Goal: Check status: Check status

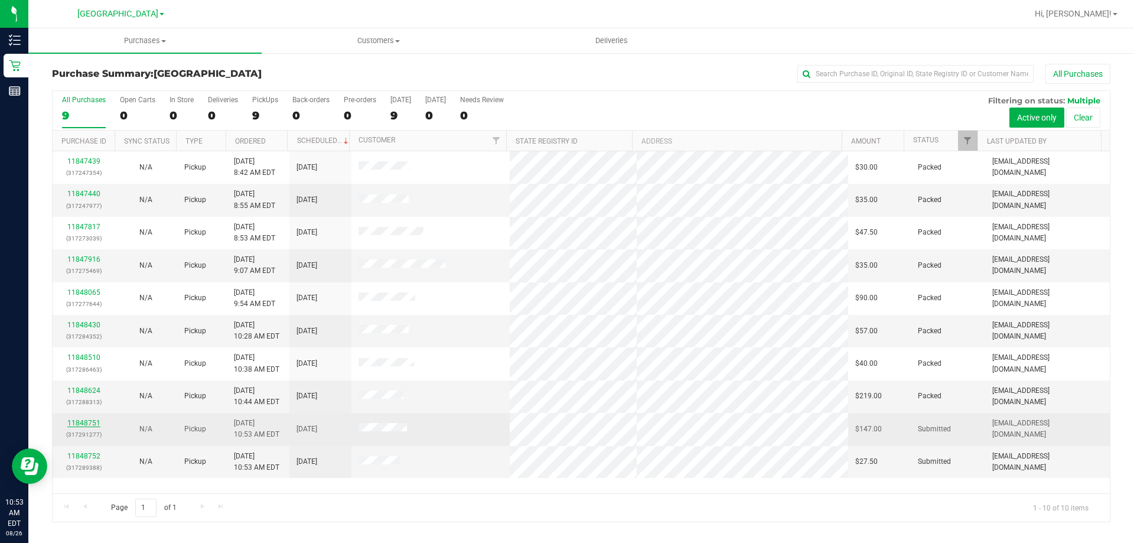
click at [86, 420] on link "11848751" at bounding box center [83, 423] width 33 height 8
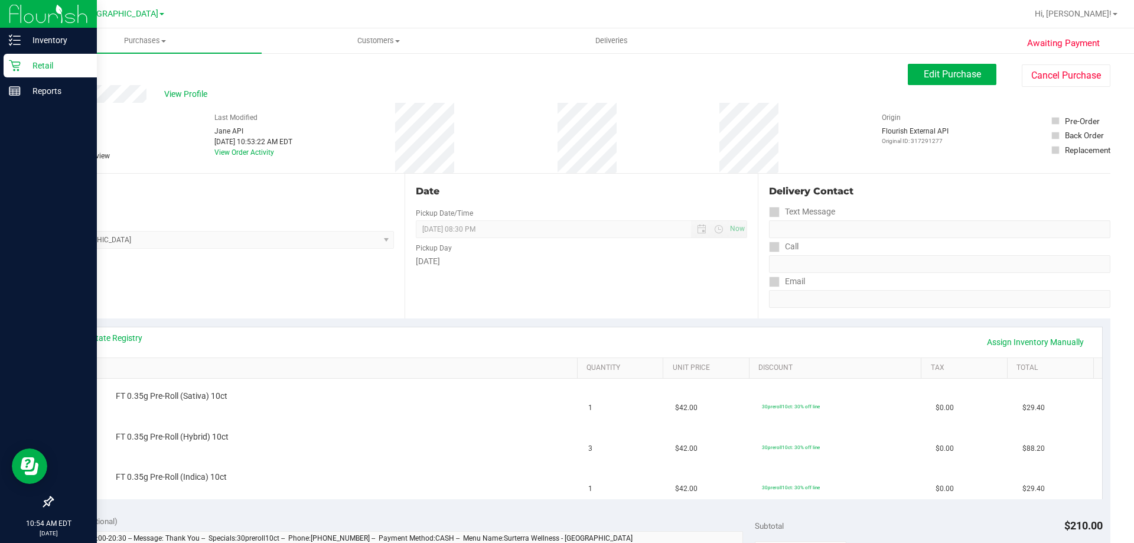
click at [17, 64] on icon at bounding box center [15, 66] width 12 height 12
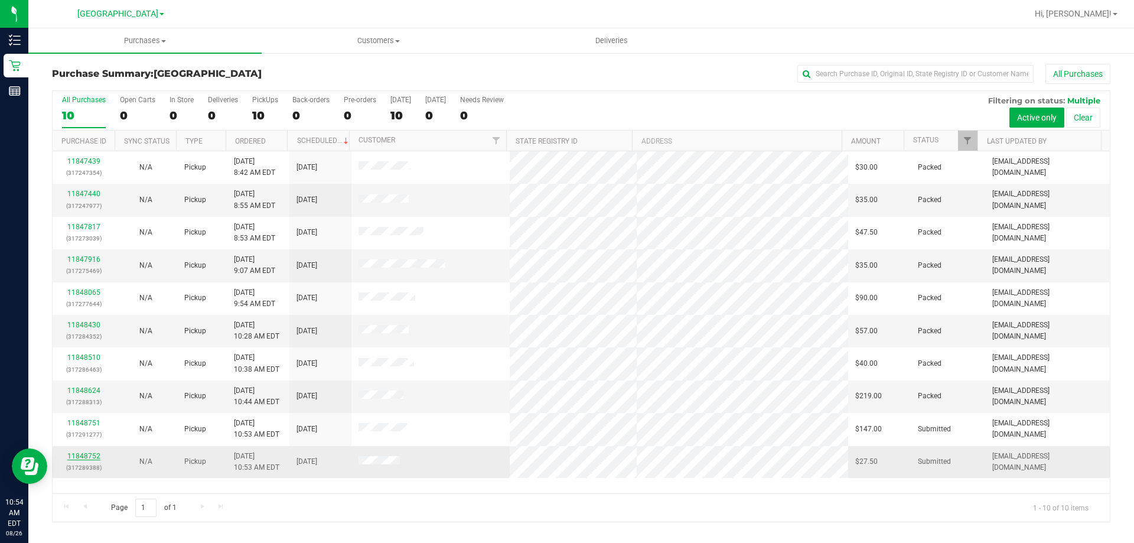
click at [88, 458] on link "11848752" at bounding box center [83, 456] width 33 height 8
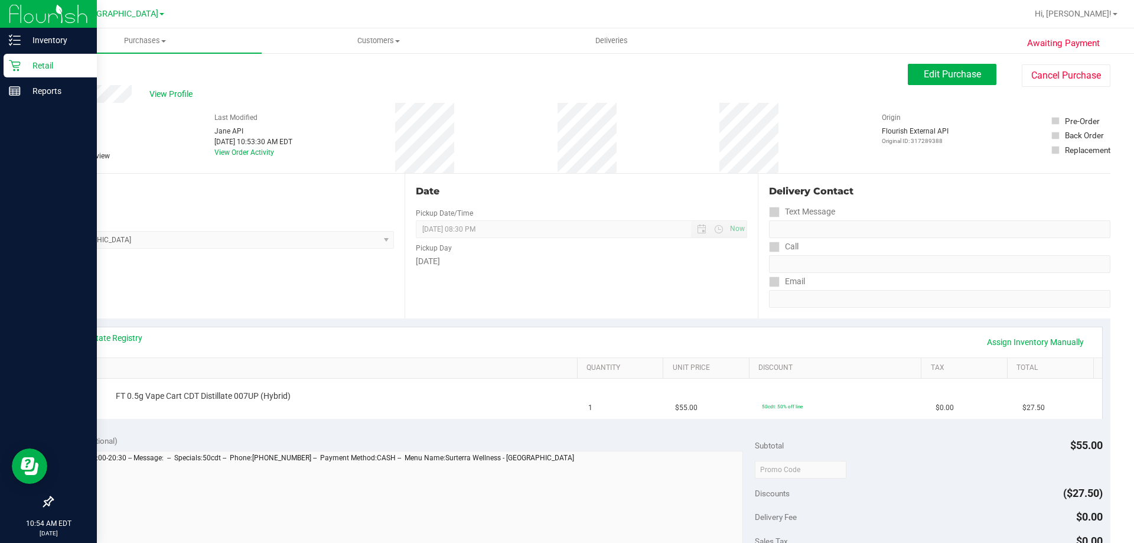
click at [18, 59] on div "Retail" at bounding box center [50, 66] width 93 height 24
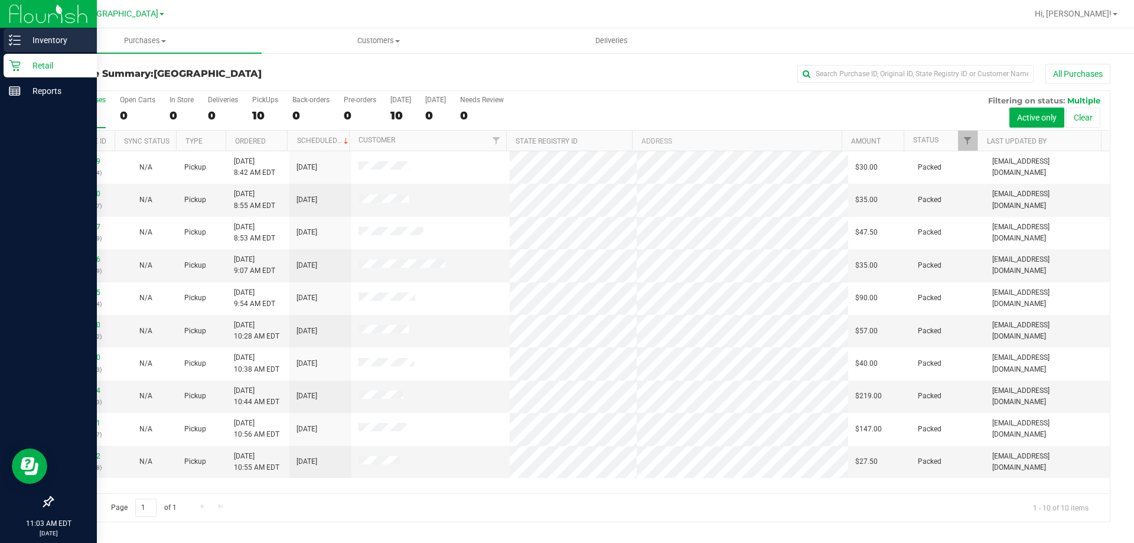
click at [34, 40] on p "Inventory" at bounding box center [56, 40] width 71 height 14
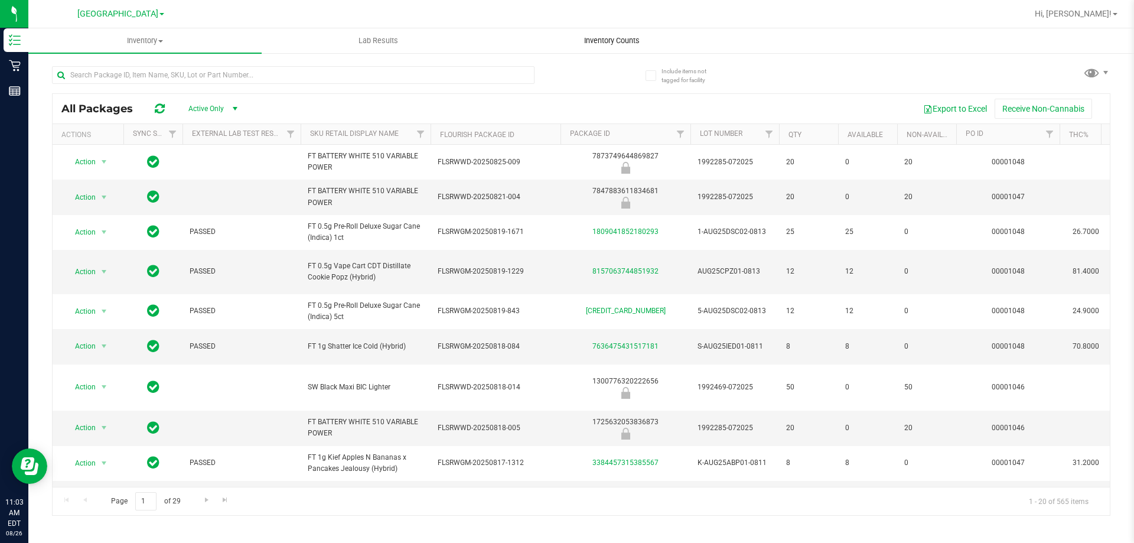
click at [624, 38] on span "Inventory Counts" at bounding box center [611, 40] width 87 height 11
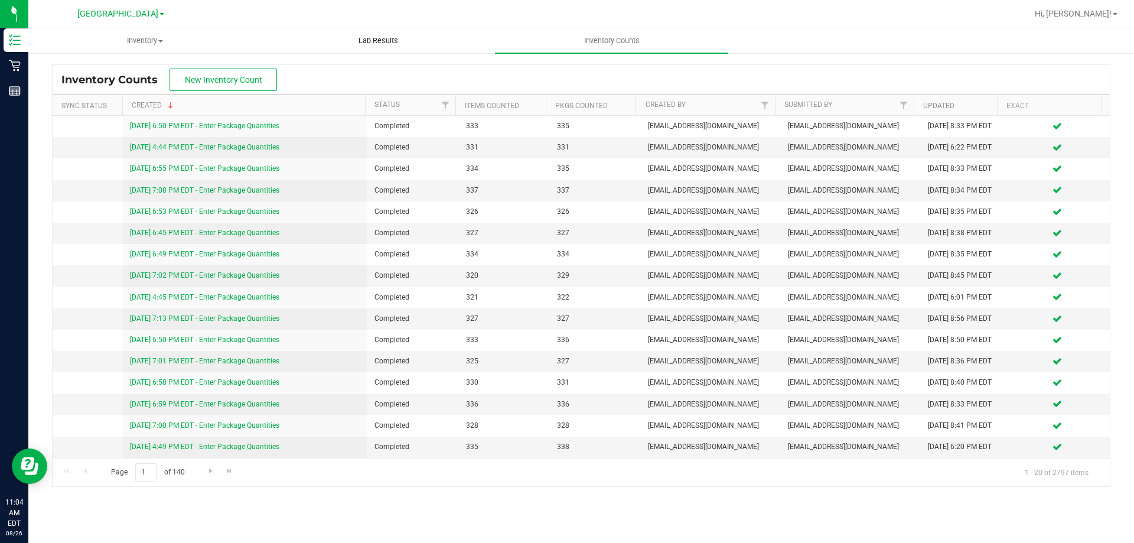
click at [392, 43] on span "Lab Results" at bounding box center [377, 40] width 71 height 11
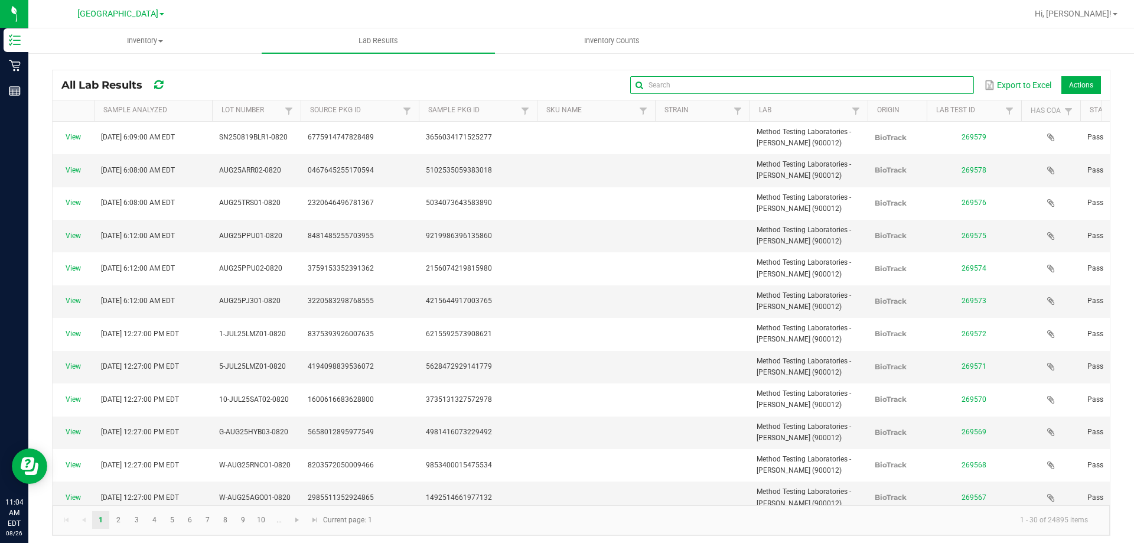
click at [945, 84] on input "text" at bounding box center [801, 85] width 343 height 18
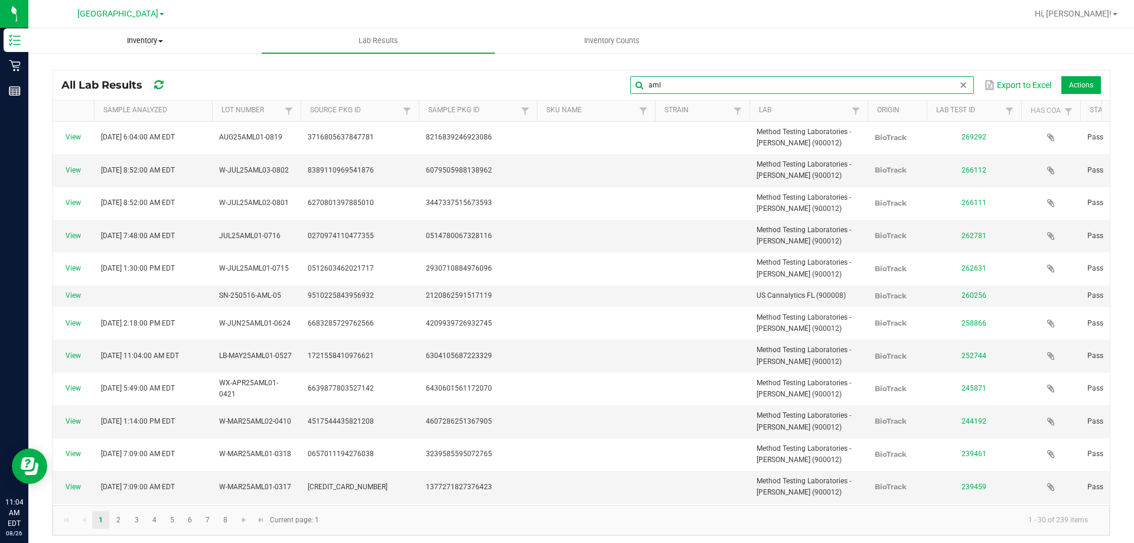
type input "aml"
click at [150, 40] on span "Inventory" at bounding box center [145, 40] width 232 height 11
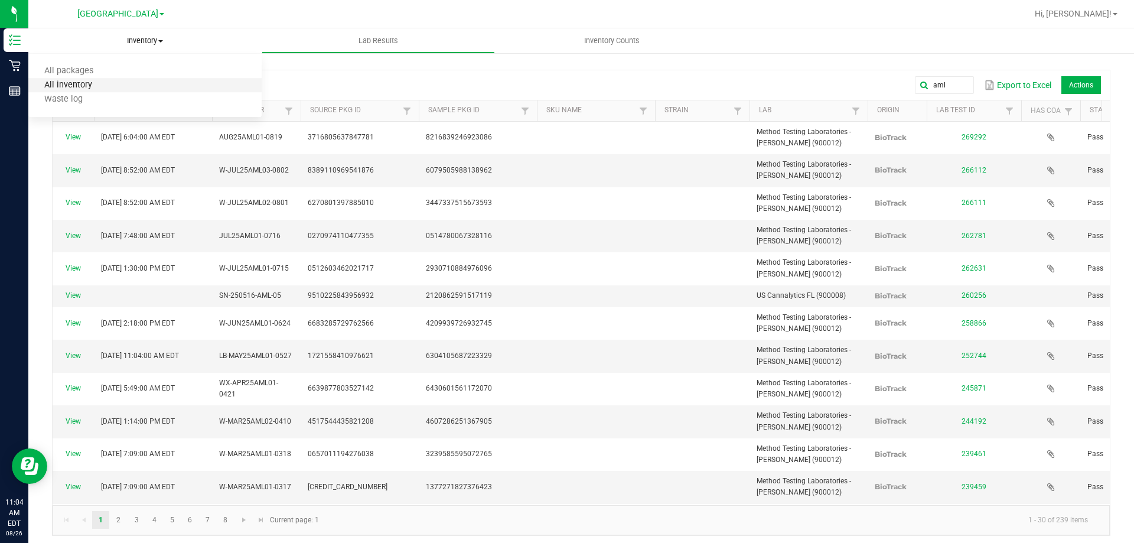
click at [91, 88] on span "All inventory" at bounding box center [68, 85] width 80 height 10
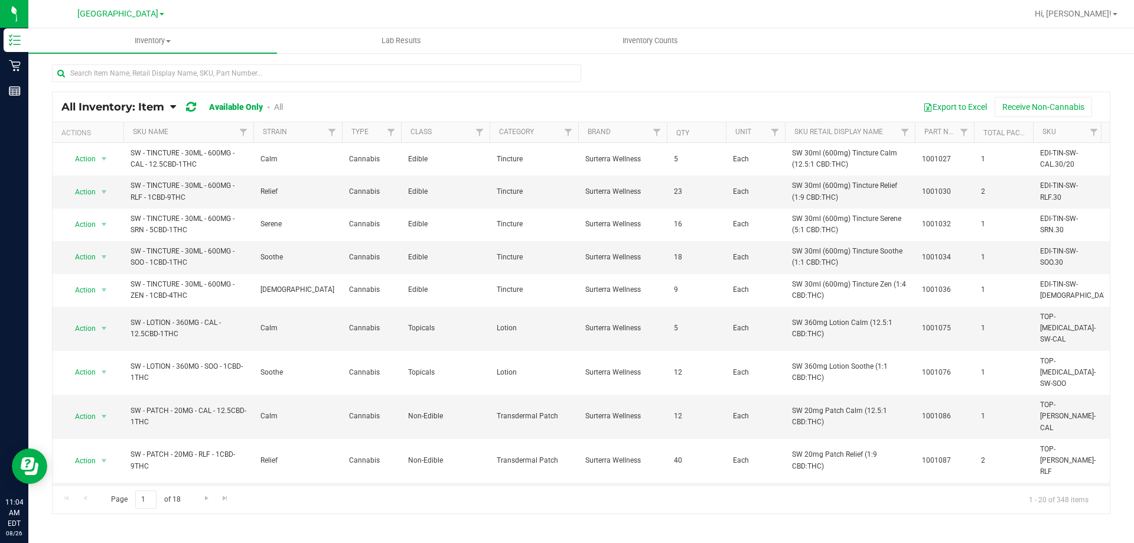
click at [279, 112] on link "All" at bounding box center [278, 106] width 9 height 9
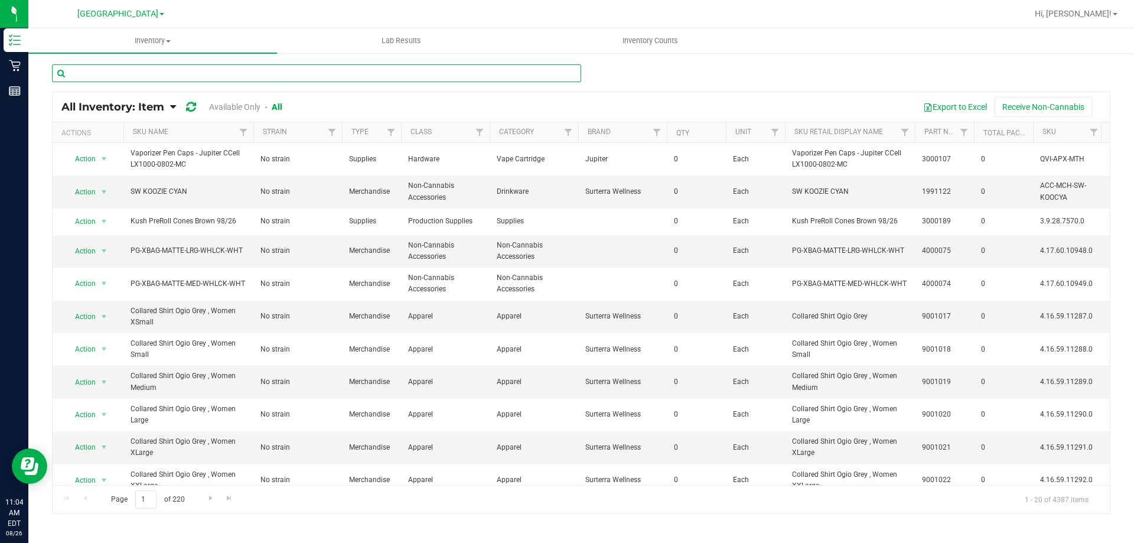
click at [228, 74] on input "text" at bounding box center [316, 73] width 529 height 18
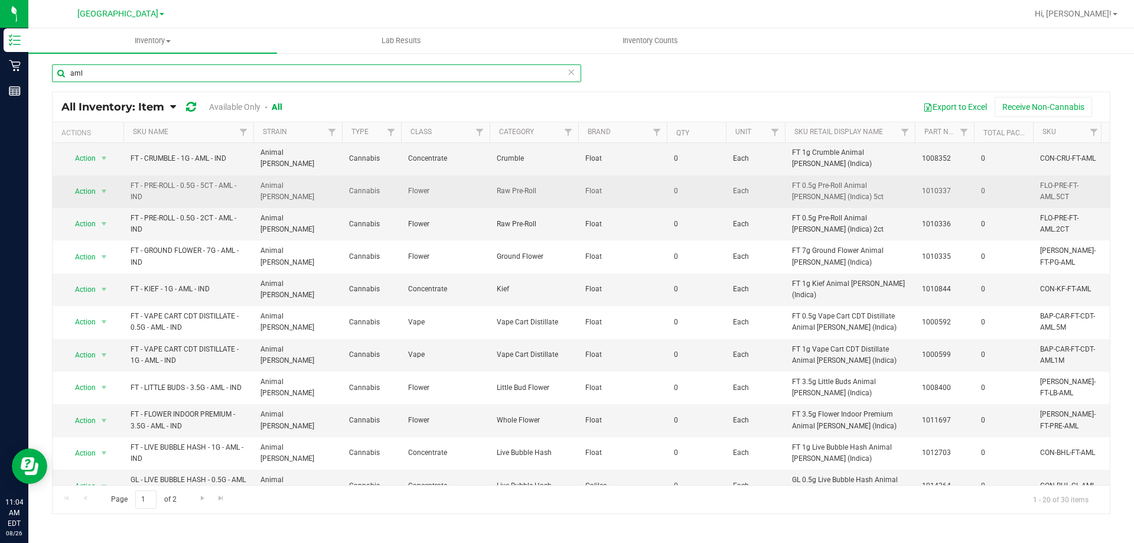
scroll to position [118, 0]
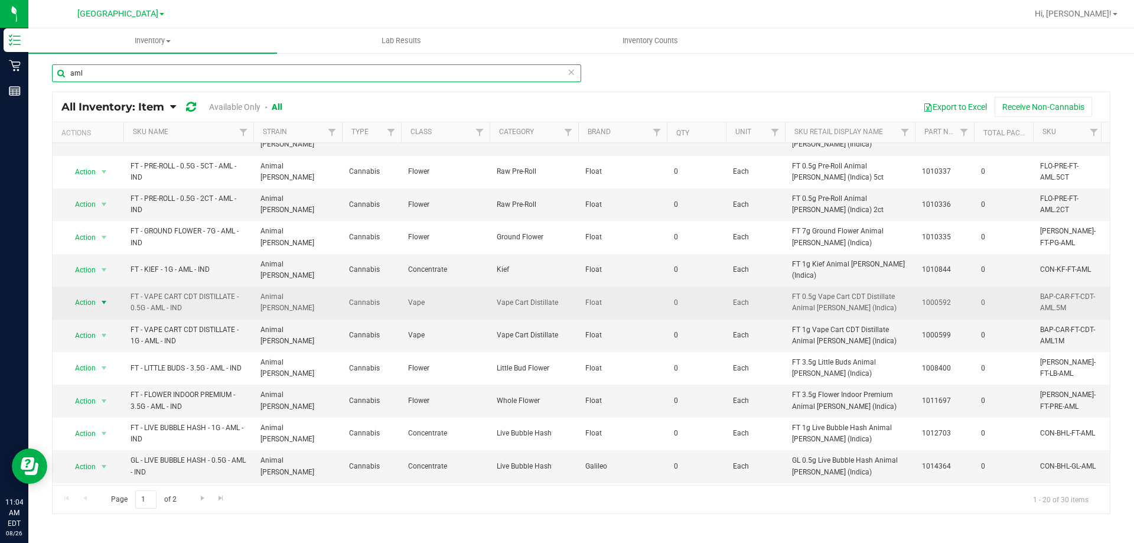
type input "aml"
click at [105, 298] on span "select" at bounding box center [103, 302] width 9 height 9
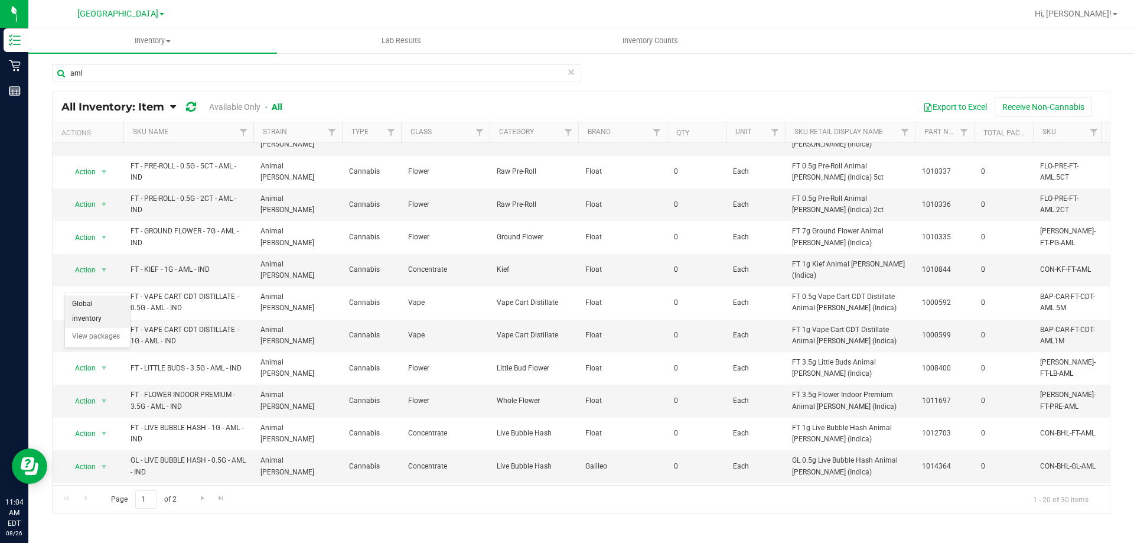
click at [109, 300] on li "Global inventory" at bounding box center [97, 311] width 65 height 32
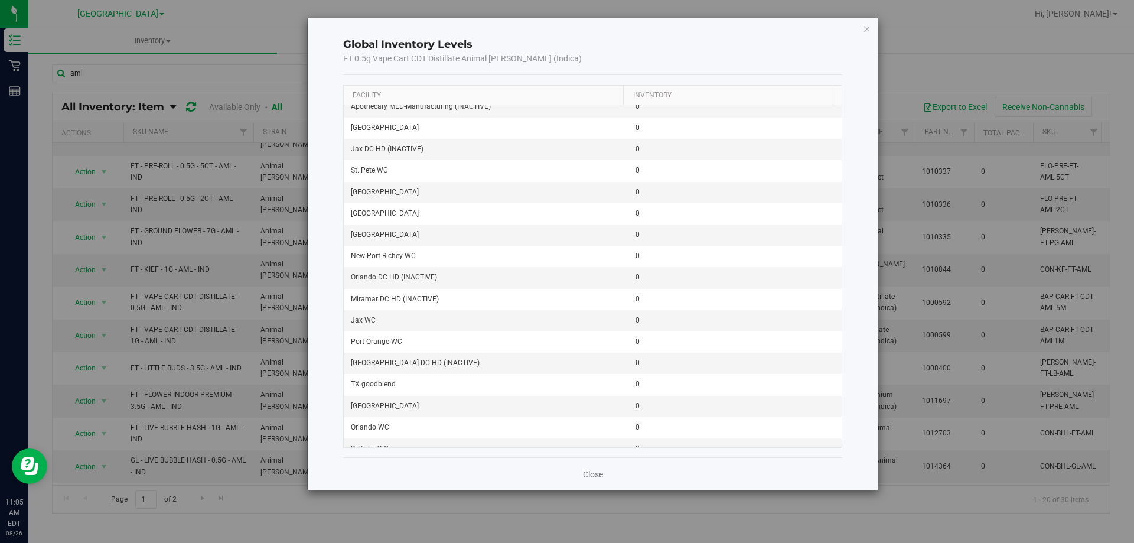
scroll to position [1272, 0]
click at [594, 475] on link "Close" at bounding box center [593, 474] width 20 height 12
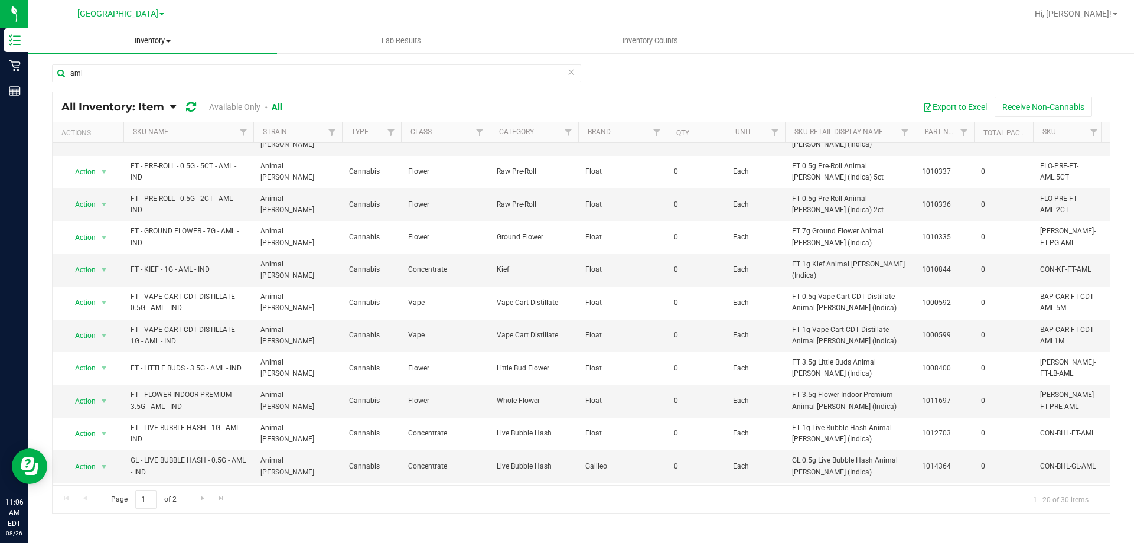
click at [137, 38] on span "Inventory" at bounding box center [152, 40] width 249 height 11
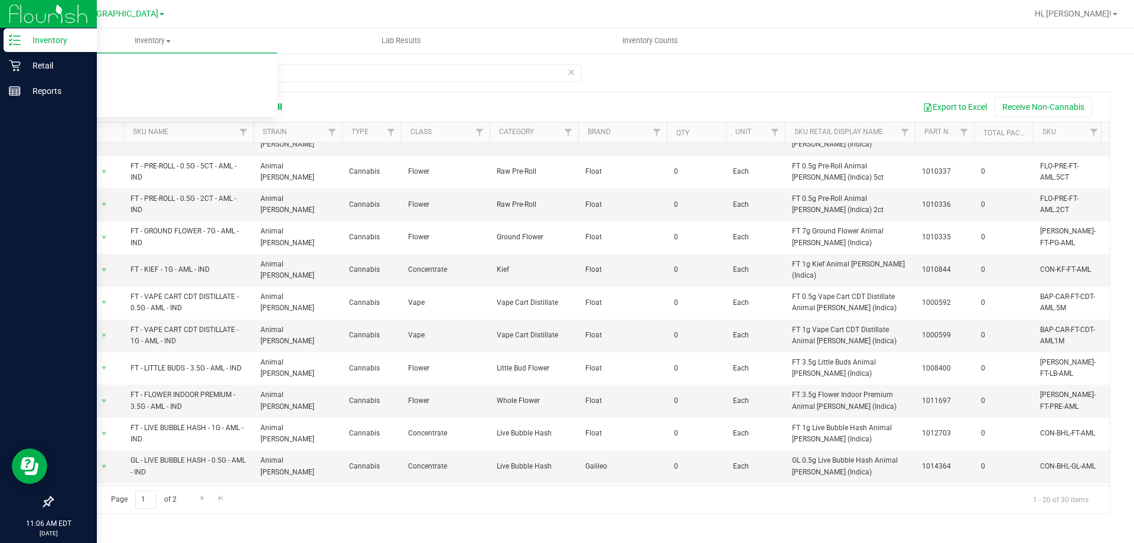
click at [30, 39] on p "Inventory" at bounding box center [56, 40] width 71 height 14
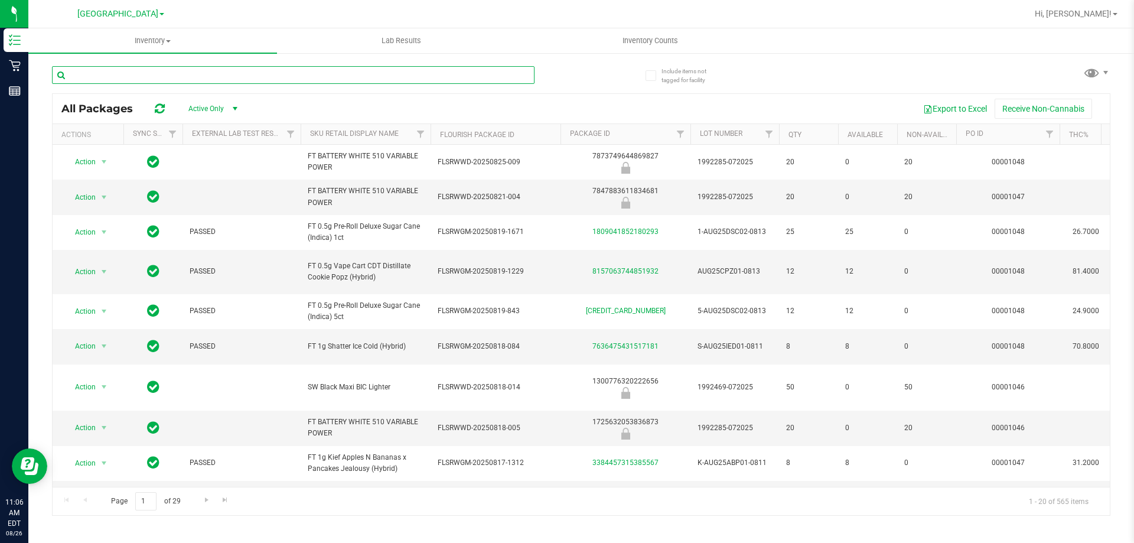
click at [242, 74] on input "text" at bounding box center [293, 75] width 482 height 18
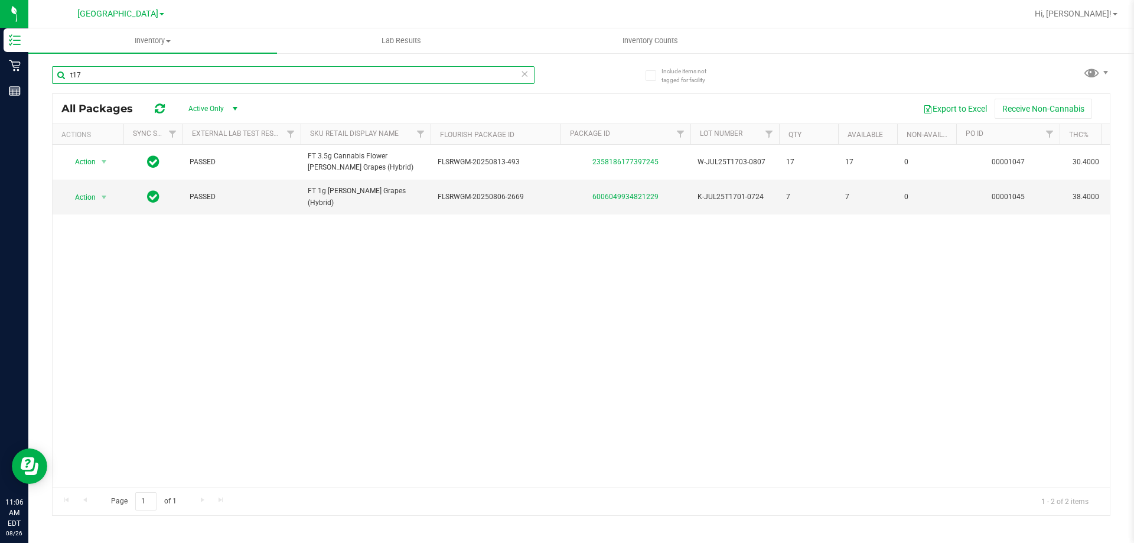
click at [242, 74] on input "t17" at bounding box center [293, 75] width 482 height 18
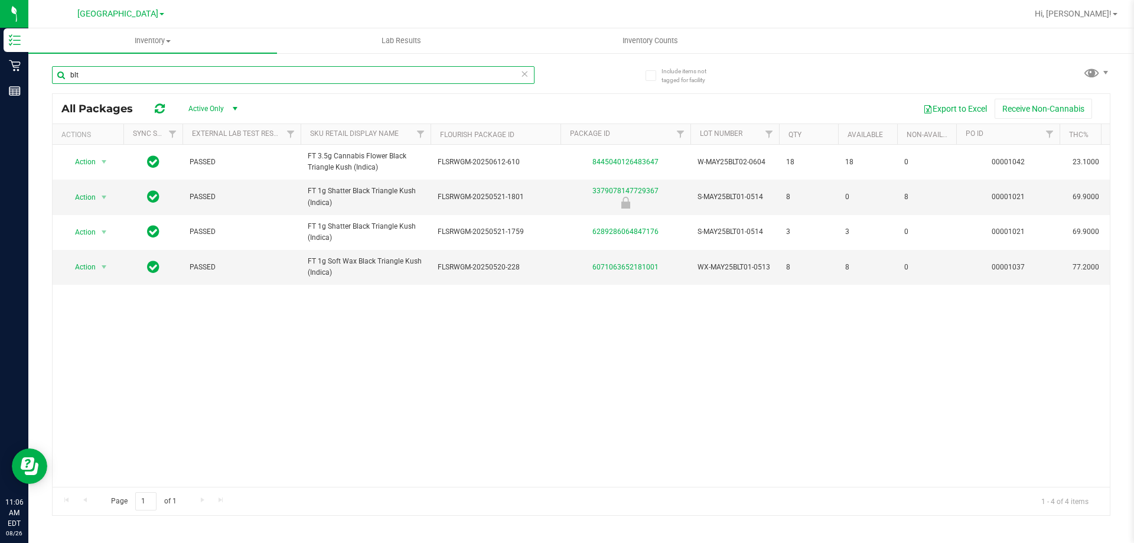
click at [529, 74] on input "blt" at bounding box center [293, 75] width 482 height 18
type input "blt"
click at [524, 73] on icon at bounding box center [524, 73] width 8 height 14
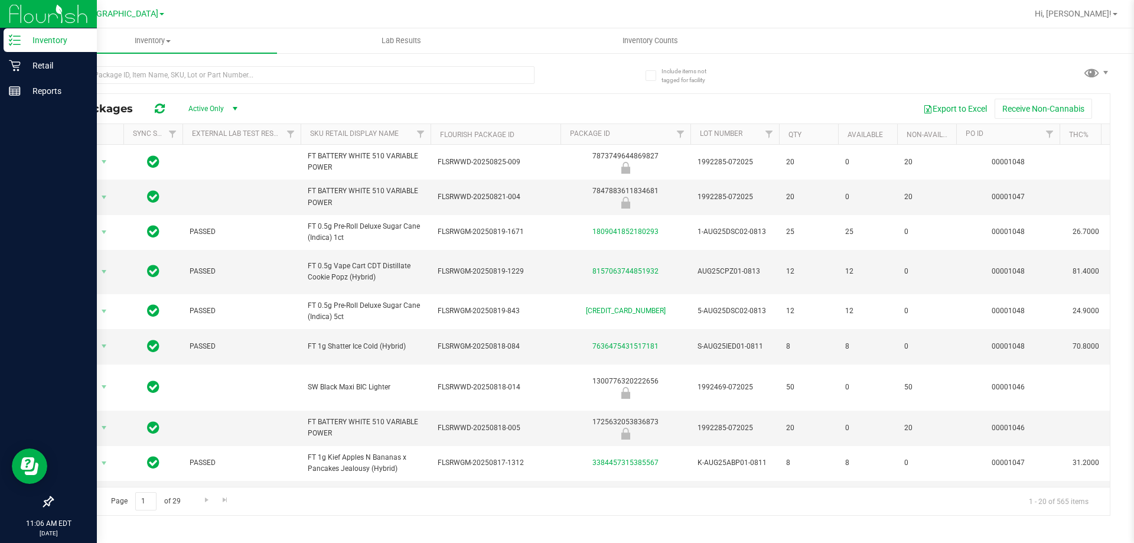
click at [41, 53] on link "Inventory" at bounding box center [48, 40] width 97 height 25
click at [40, 60] on p "Retail" at bounding box center [56, 65] width 71 height 14
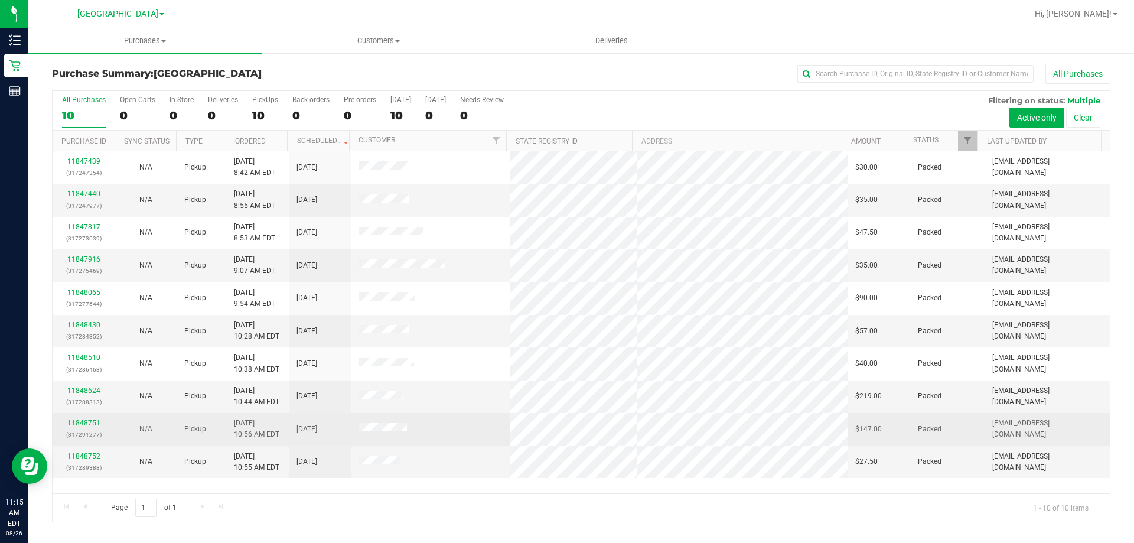
click at [281, 496] on div "Page 1 of 1 1 - 10 of 10 items" at bounding box center [581, 507] width 1057 height 28
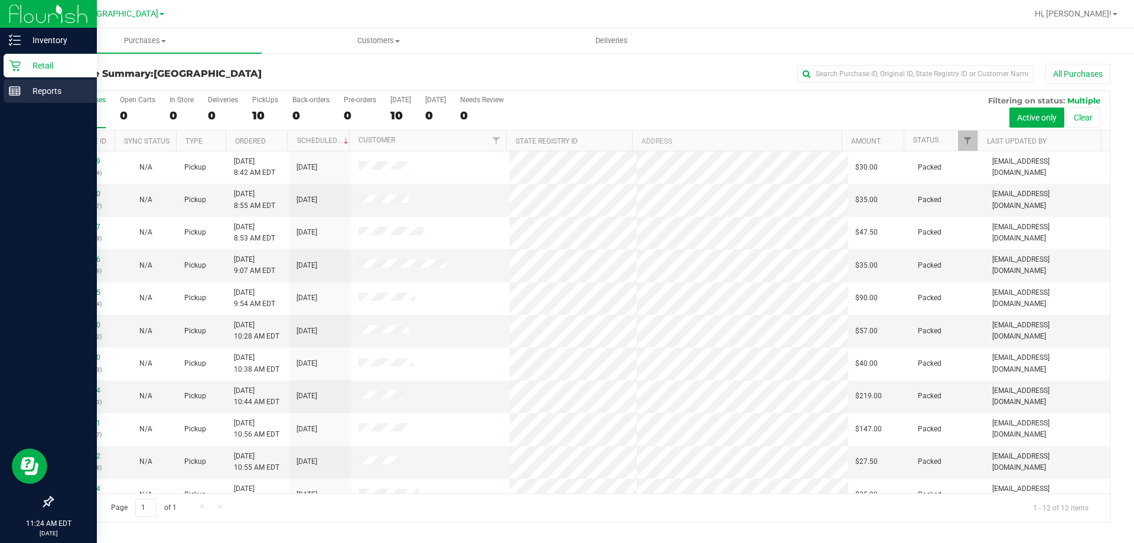
click at [24, 92] on p "Reports" at bounding box center [56, 91] width 71 height 14
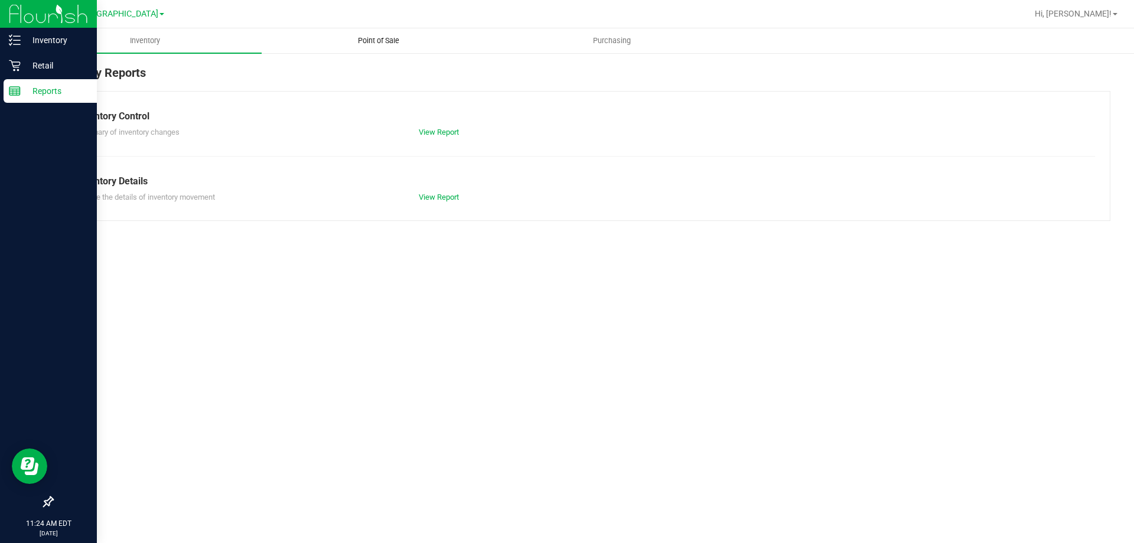
click at [372, 35] on span "Point of Sale" at bounding box center [378, 40] width 73 height 11
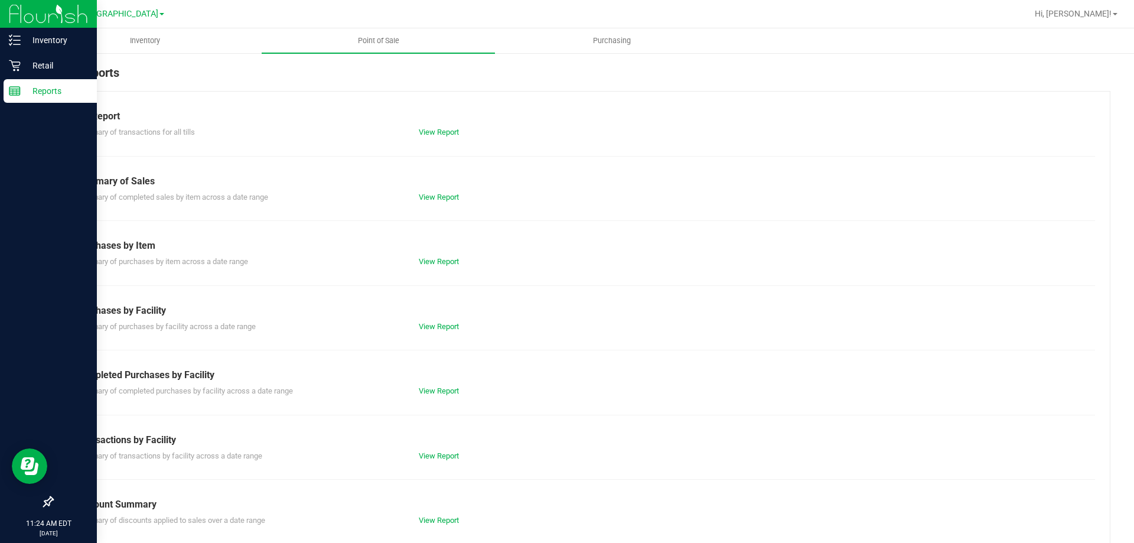
click at [427, 384] on div "Summary of completed purchases by facility across a date range View Report" at bounding box center [580, 389] width 1027 height 15
click at [433, 391] on link "View Report" at bounding box center [439, 390] width 40 height 9
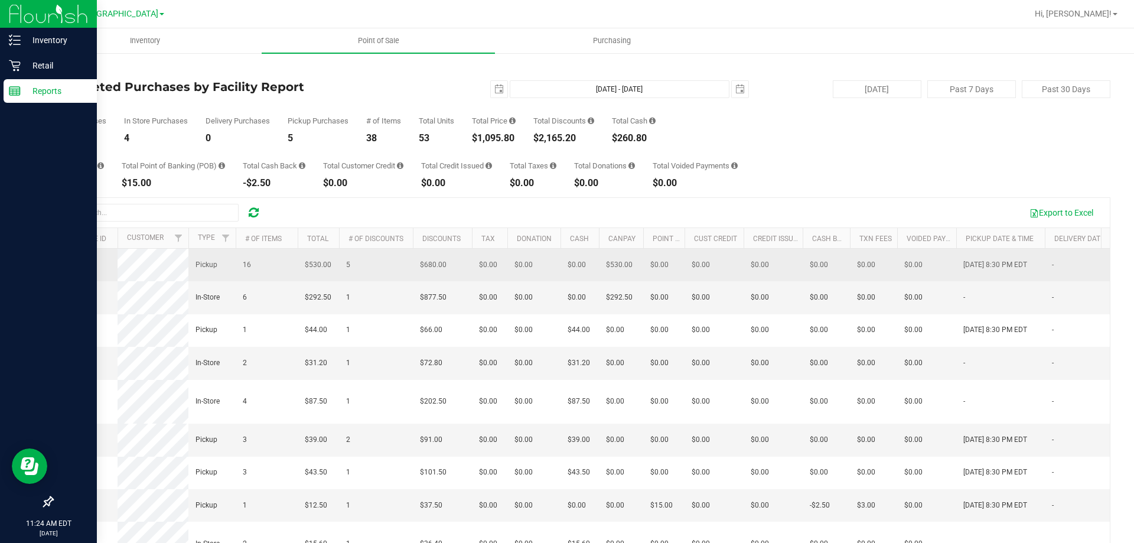
click at [77, 265] on span "11847621" at bounding box center [76, 264] width 33 height 8
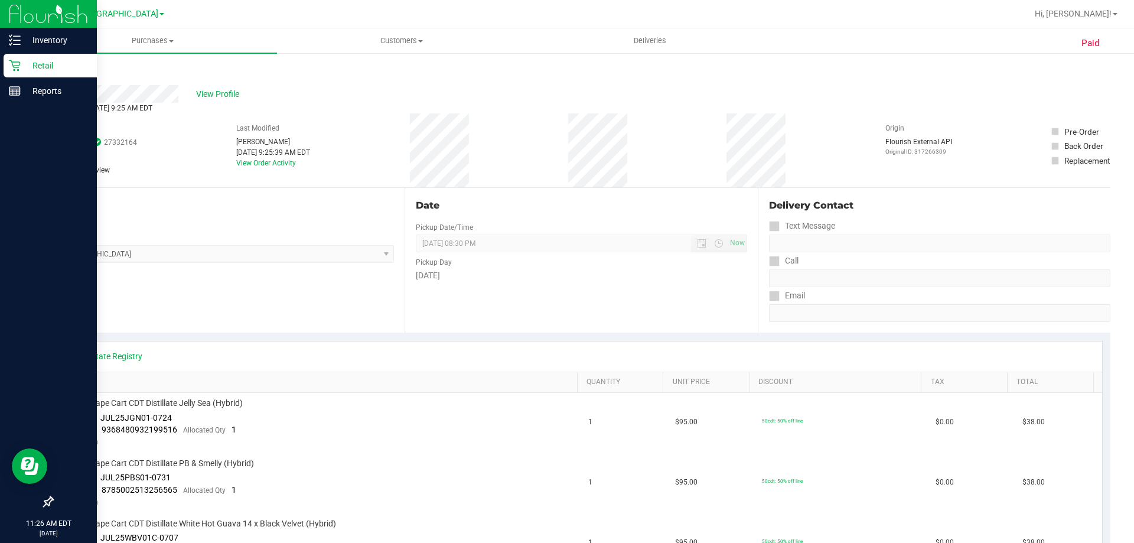
click at [20, 65] on icon at bounding box center [15, 66] width 12 height 12
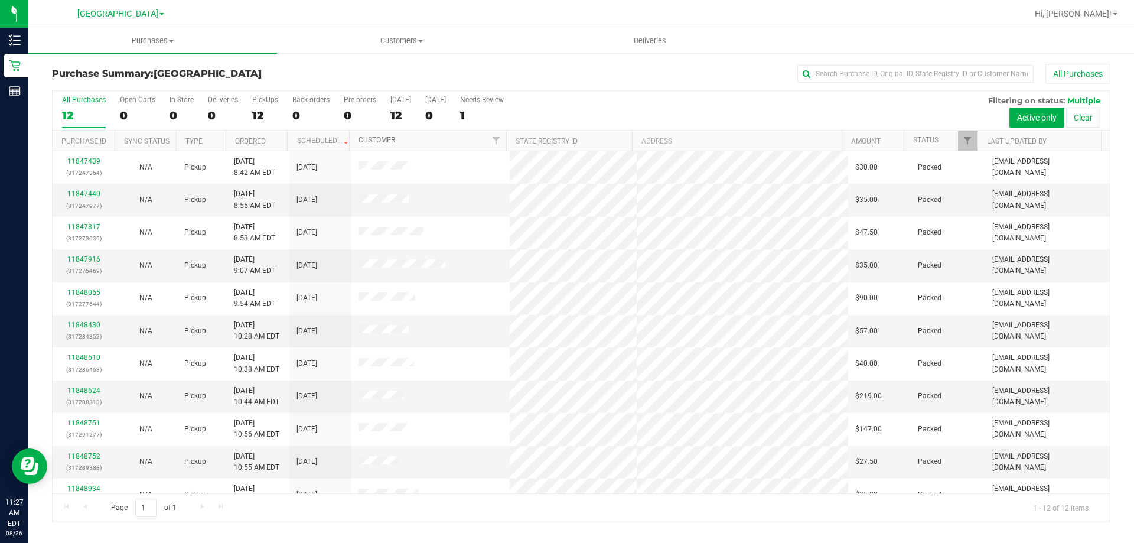
click at [379, 136] on link "Customer" at bounding box center [376, 140] width 37 height 8
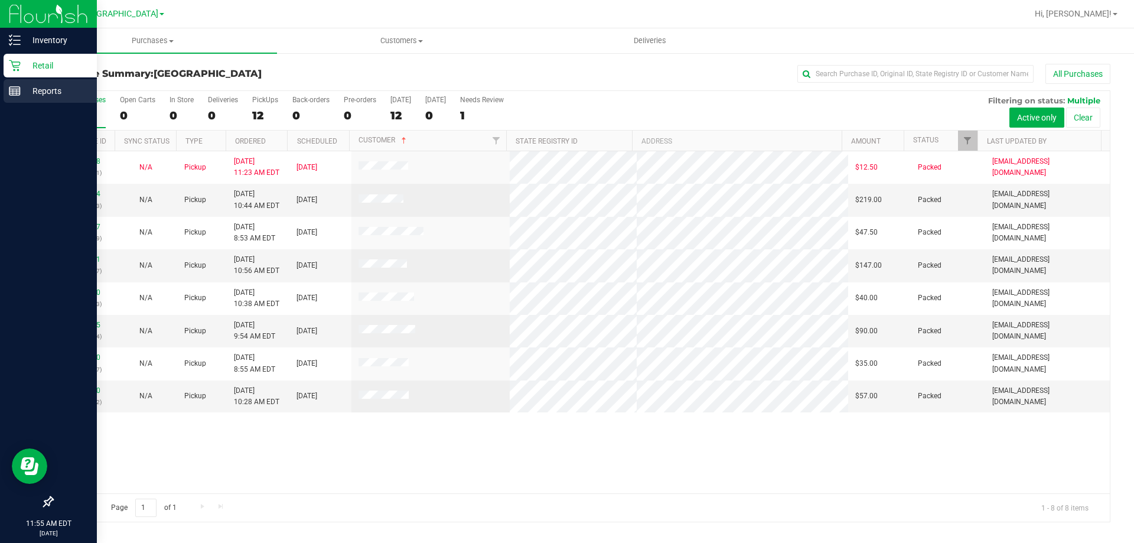
click at [30, 93] on p "Reports" at bounding box center [56, 91] width 71 height 14
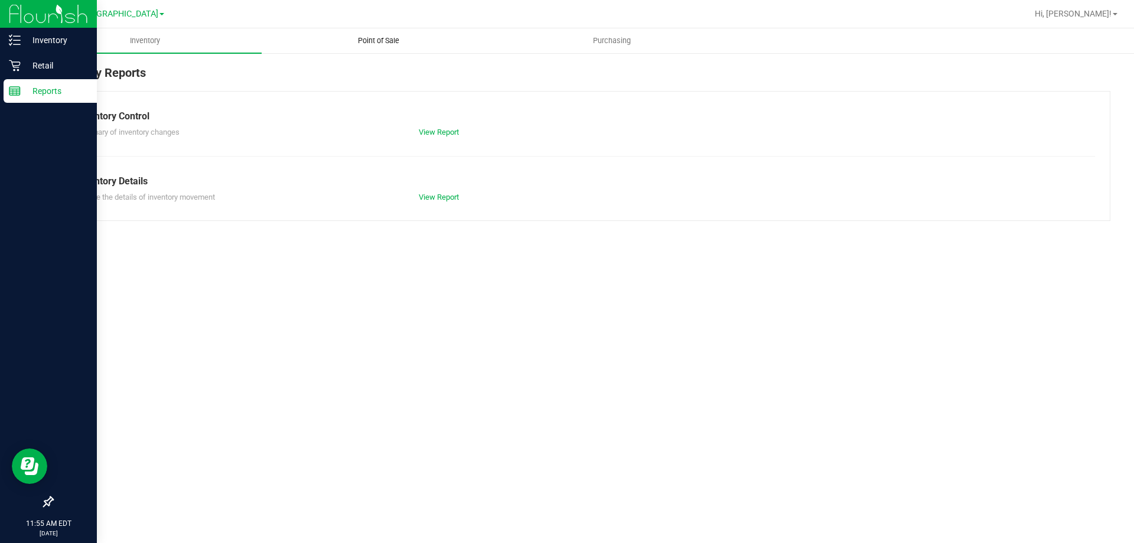
click at [389, 37] on span "Point of Sale" at bounding box center [378, 40] width 73 height 11
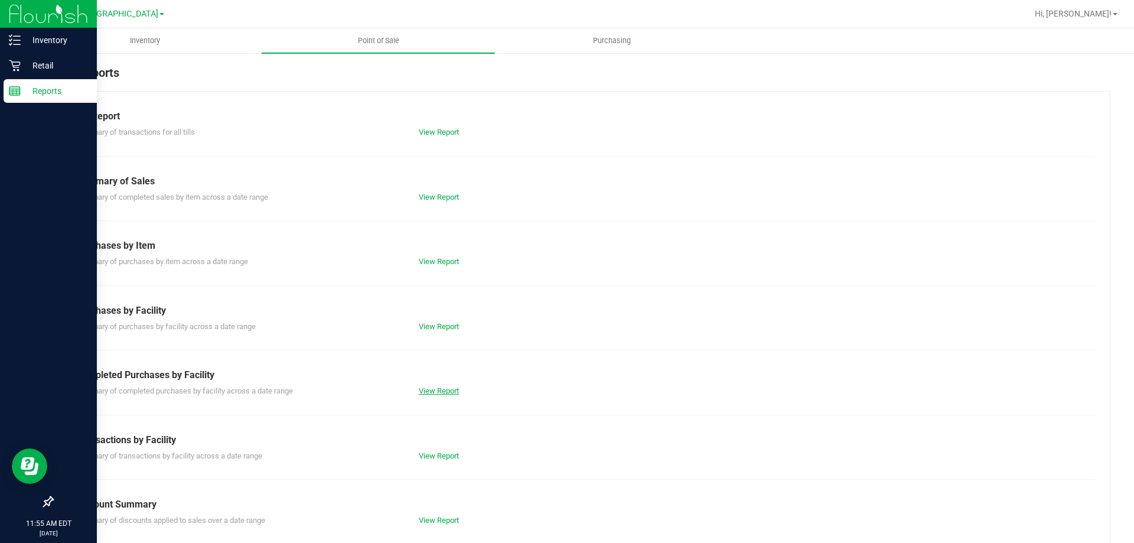
click at [419, 391] on link "View Report" at bounding box center [439, 390] width 40 height 9
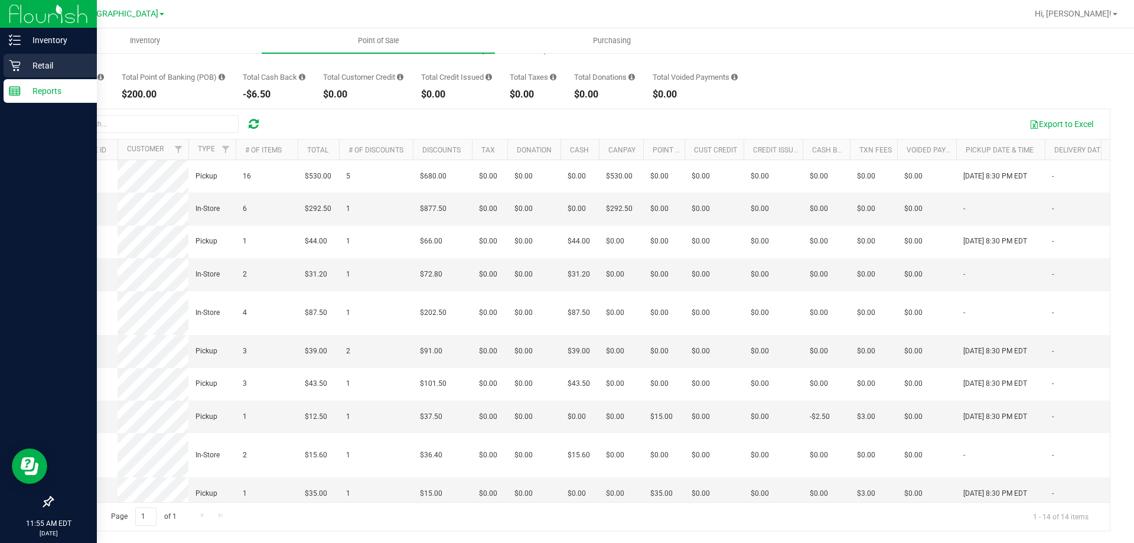
click at [12, 62] on icon at bounding box center [14, 65] width 11 height 11
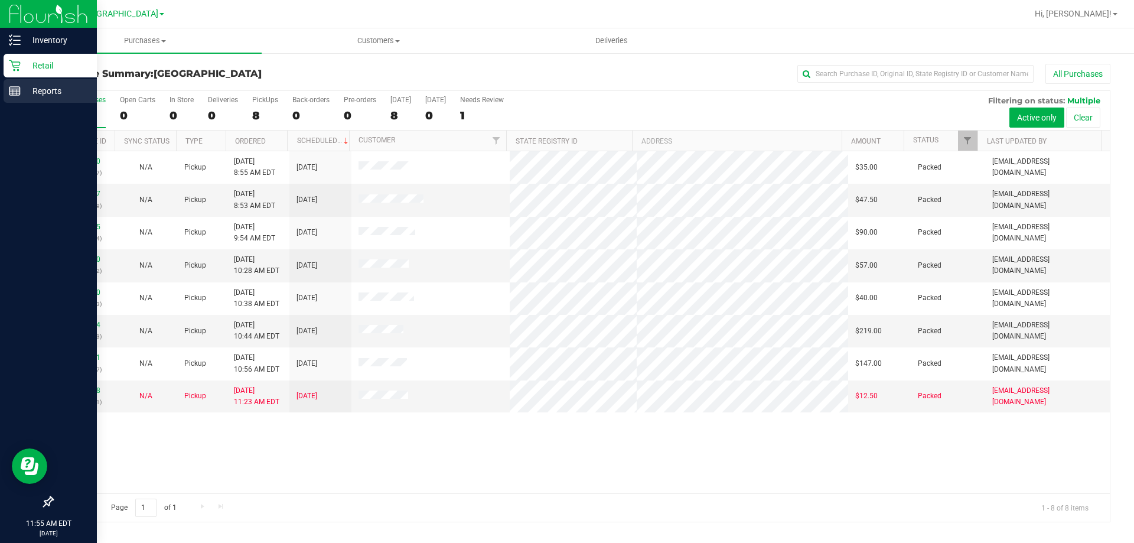
click at [53, 94] on p "Reports" at bounding box center [56, 91] width 71 height 14
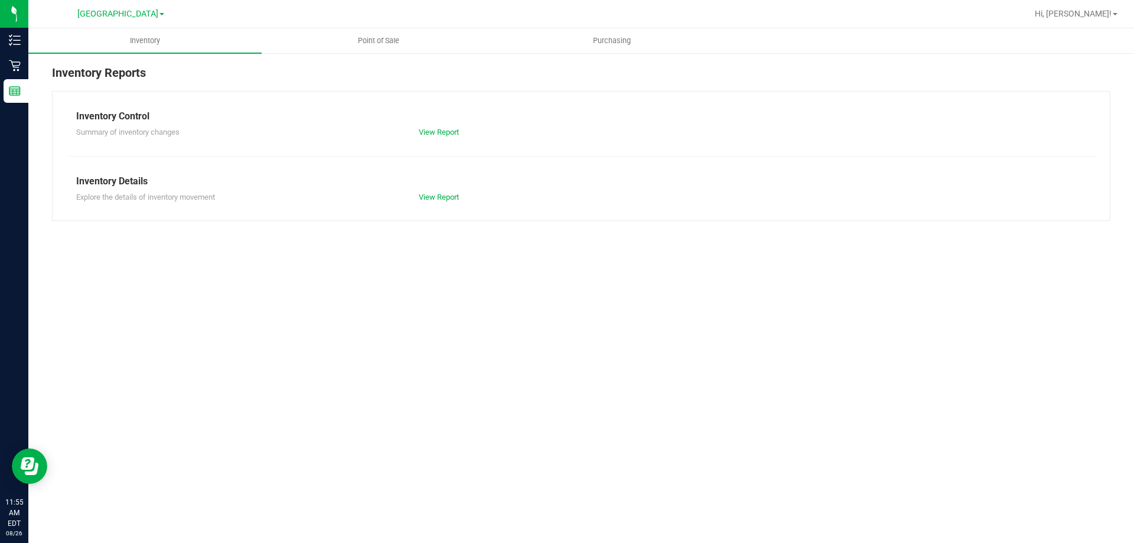
click at [433, 136] on div "View Report" at bounding box center [495, 132] width 171 height 12
click at [445, 130] on link "View Report" at bounding box center [439, 132] width 40 height 9
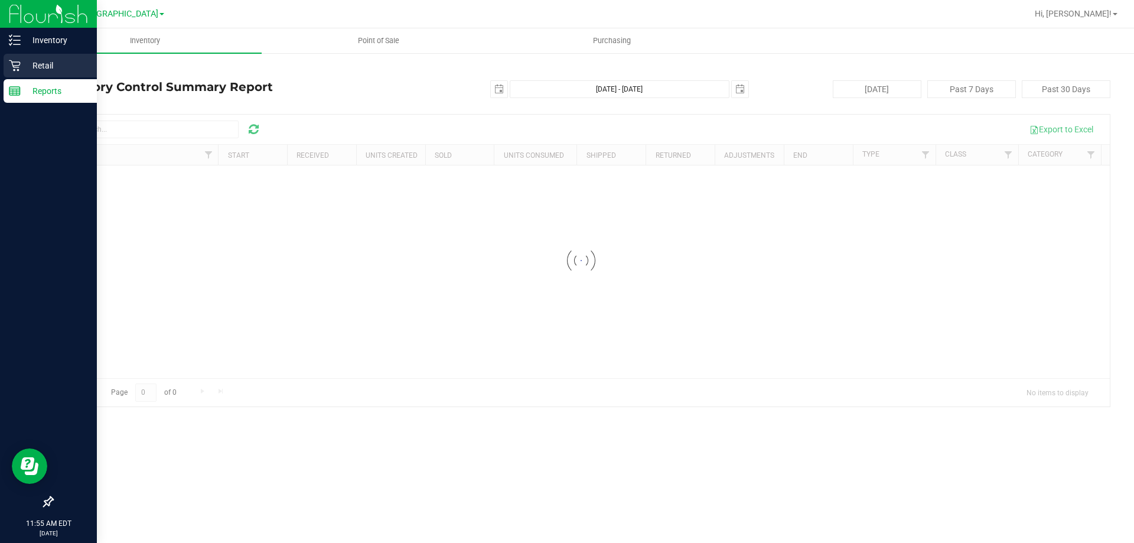
click at [24, 63] on p "Retail" at bounding box center [56, 65] width 71 height 14
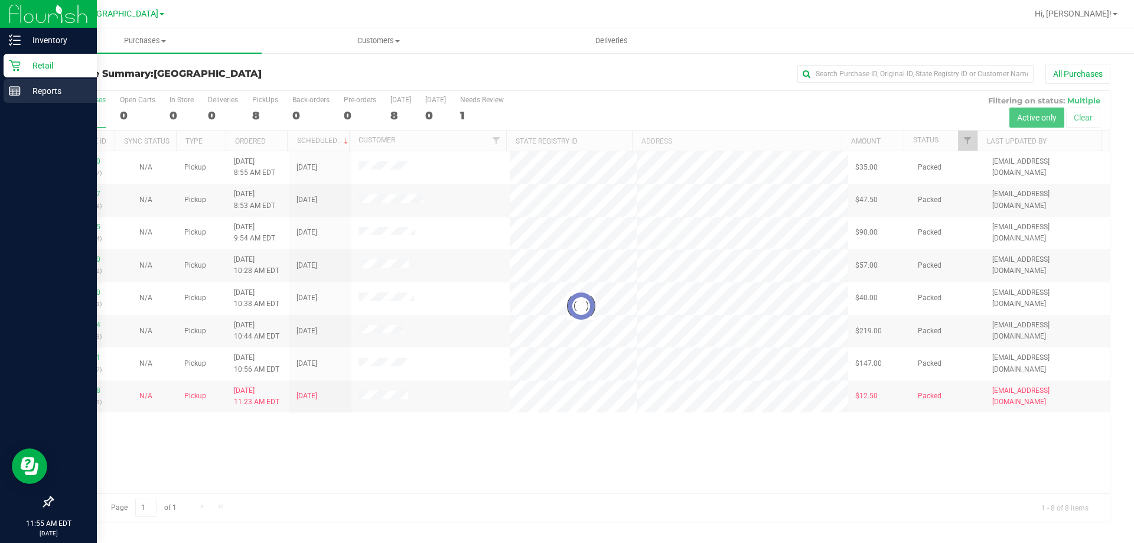
click at [21, 91] on p "Reports" at bounding box center [56, 91] width 71 height 14
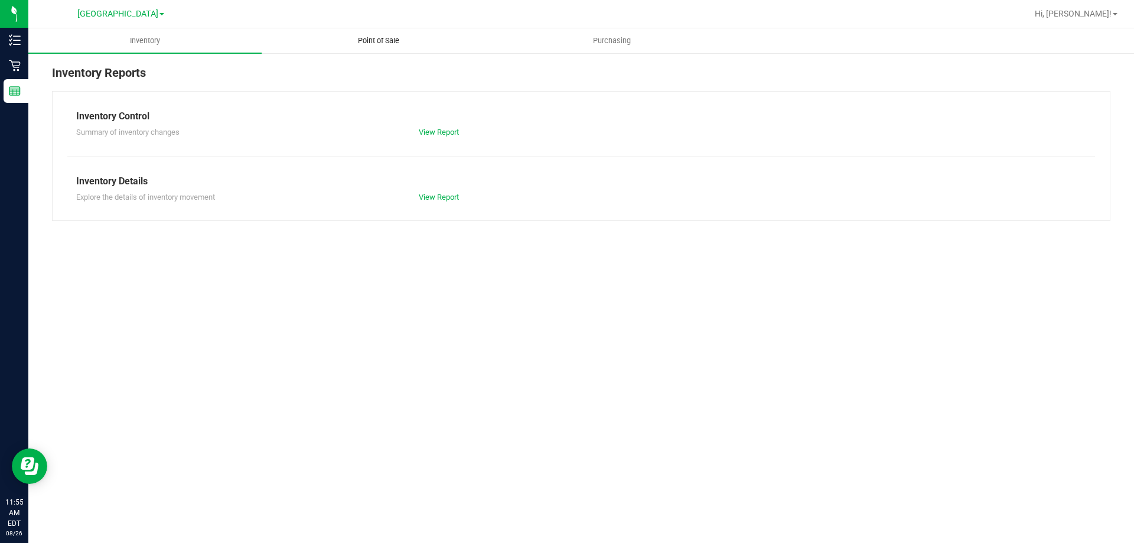
drag, startPoint x: 391, startPoint y: 39, endPoint x: 402, endPoint y: 46, distance: 12.8
click at [390, 39] on span "Point of Sale" at bounding box center [378, 40] width 73 height 11
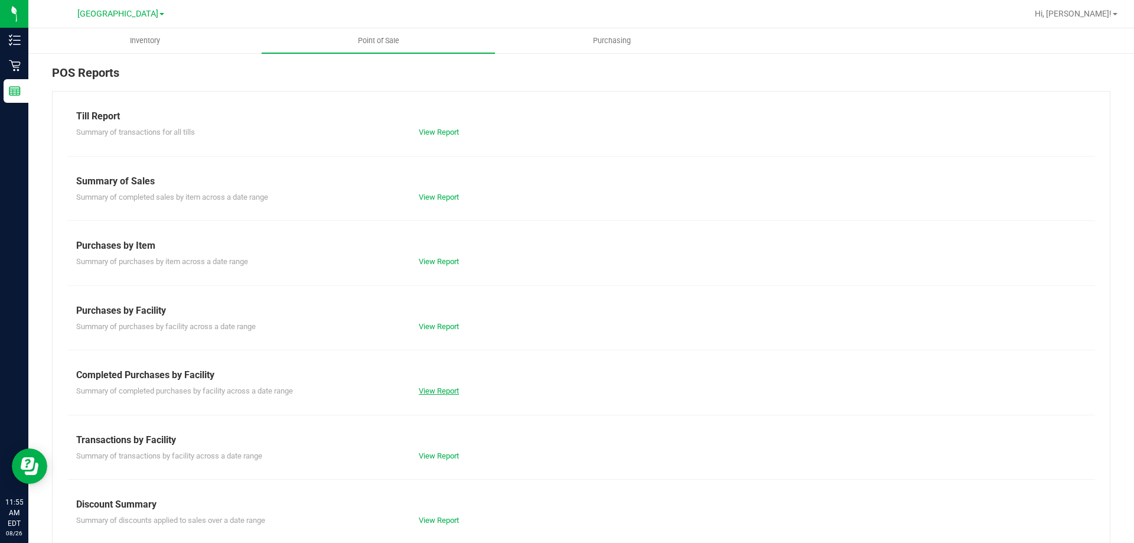
click at [428, 387] on link "View Report" at bounding box center [439, 390] width 40 height 9
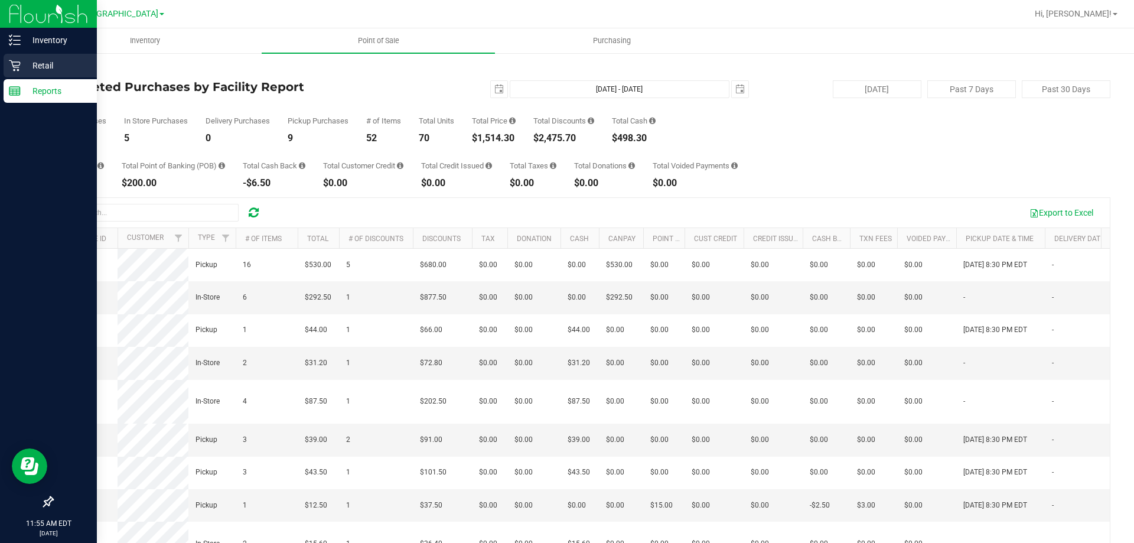
click at [33, 59] on p "Retail" at bounding box center [56, 65] width 71 height 14
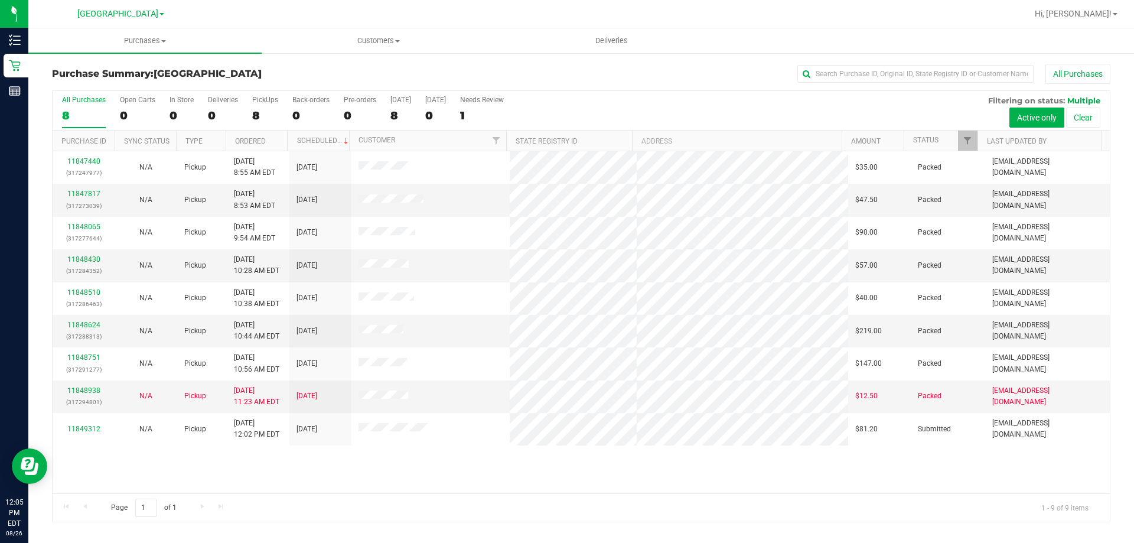
click at [265, 489] on div "11847440 (317247977) N/A Pickup [DATE] 8:55 AM EDT 8/26/2025 $35.00 Packed [EMA…" at bounding box center [581, 322] width 1057 height 342
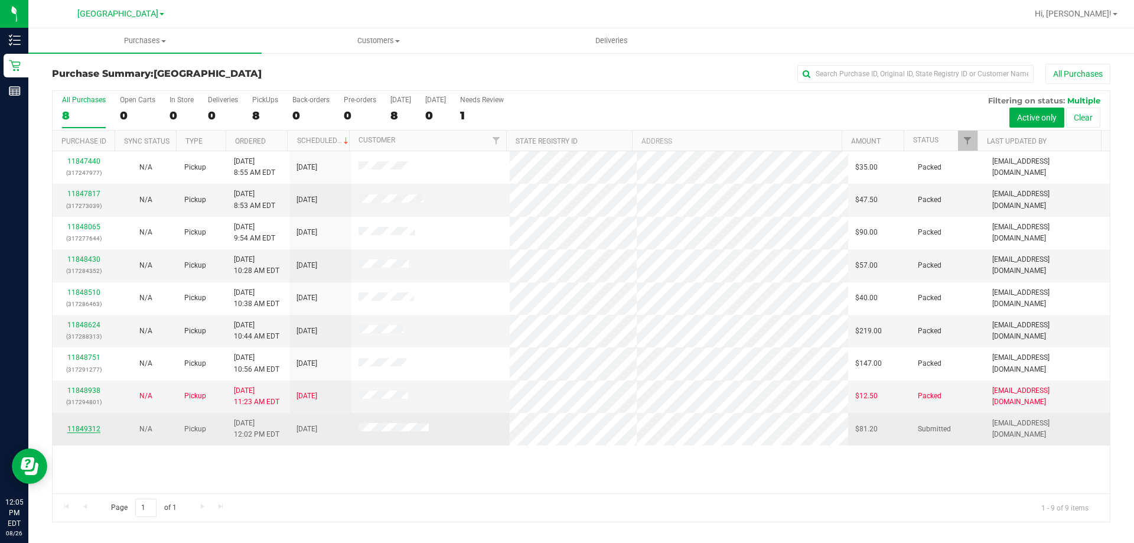
click at [90, 429] on link "11849312" at bounding box center [83, 429] width 33 height 8
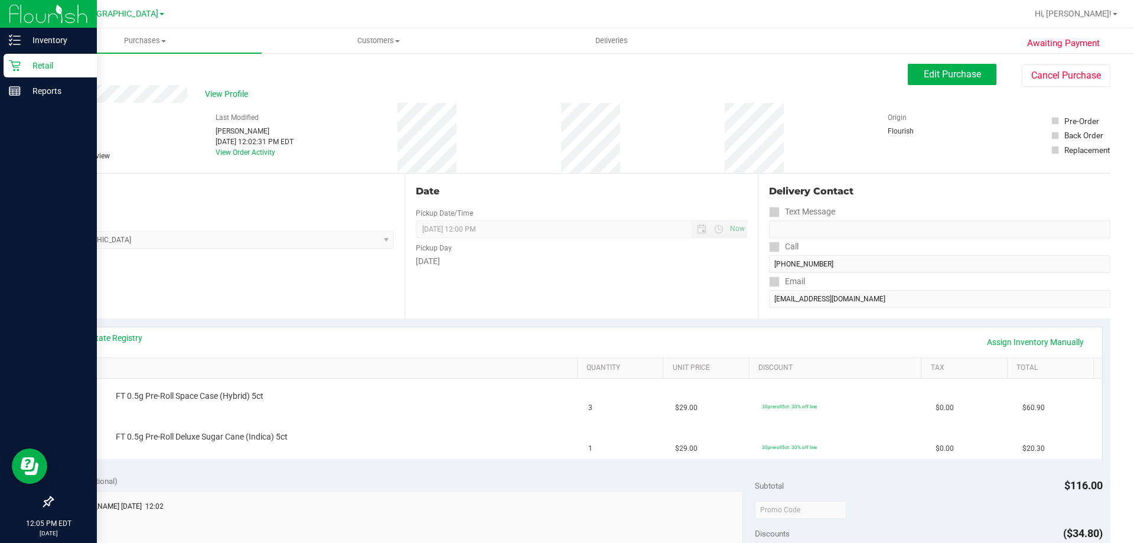
click at [15, 64] on icon at bounding box center [15, 66] width 12 height 12
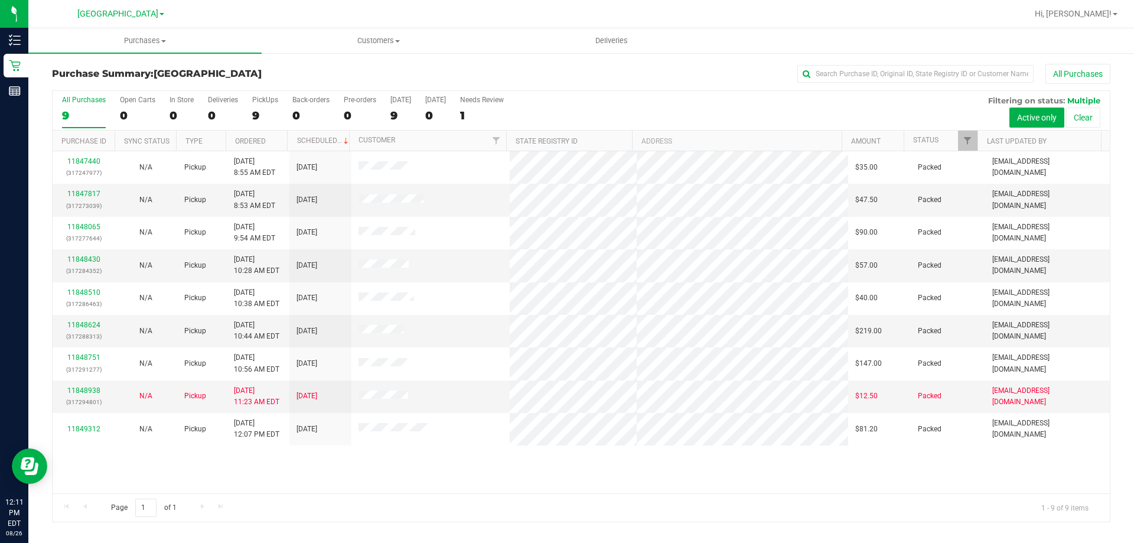
click at [427, 464] on div "11847440 (317247977) N/A Pickup [DATE] 8:55 AM EDT 8/26/2025 $35.00 Packed [EMA…" at bounding box center [581, 322] width 1057 height 342
click at [752, 474] on div "11847440 (317247977) N/A Pickup [DATE] 8:55 AM EDT 8/26/2025 $35.00 Packed [EMA…" at bounding box center [581, 322] width 1057 height 342
